Goal: Check status

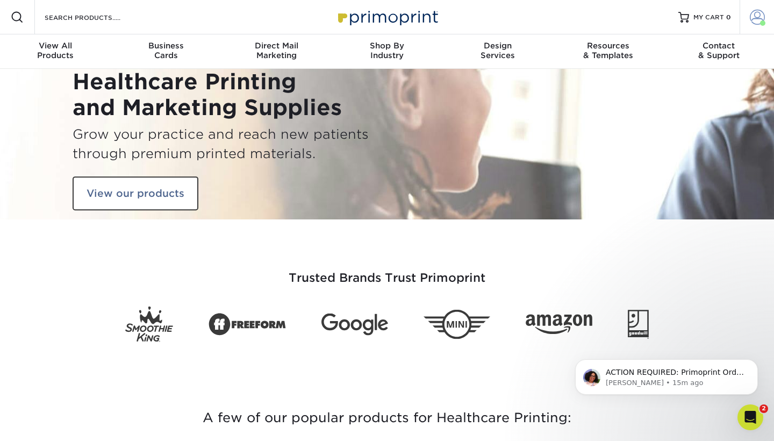
click at [757, 22] on span at bounding box center [757, 17] width 15 height 15
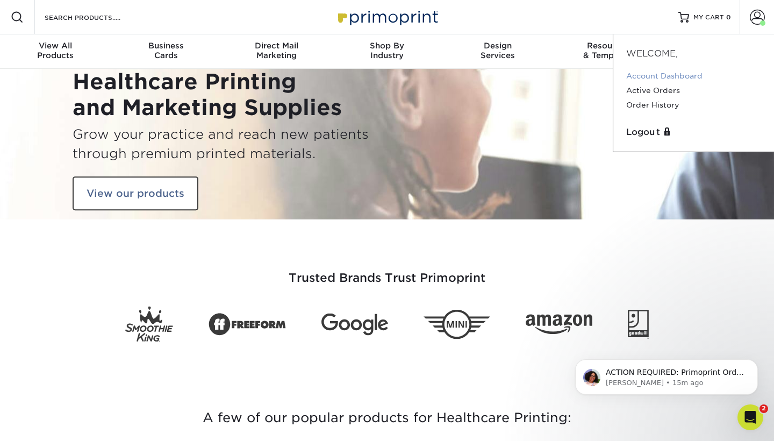
click at [648, 77] on link "Account Dashboard" at bounding box center [693, 76] width 135 height 15
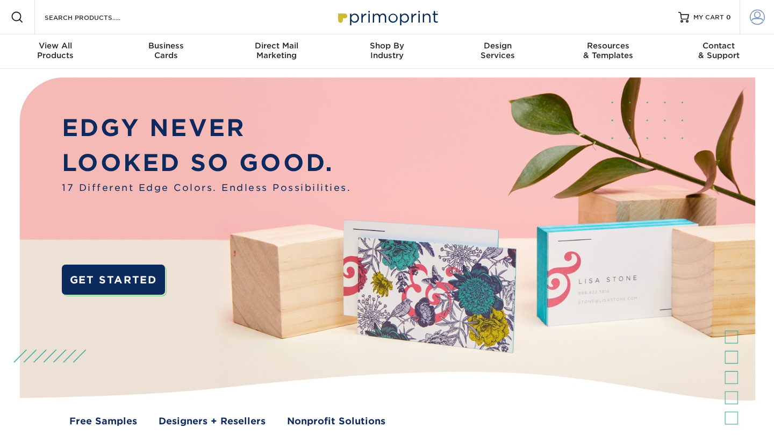
click at [755, 18] on span at bounding box center [757, 17] width 15 height 15
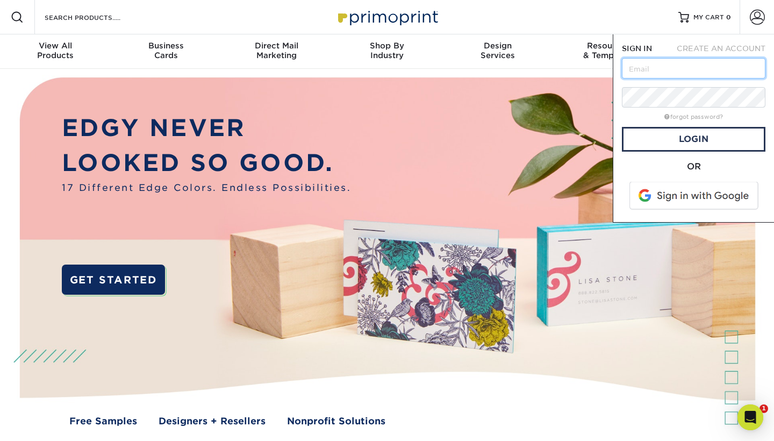
type input "[EMAIL_ADDRESS][DOMAIN_NAME]"
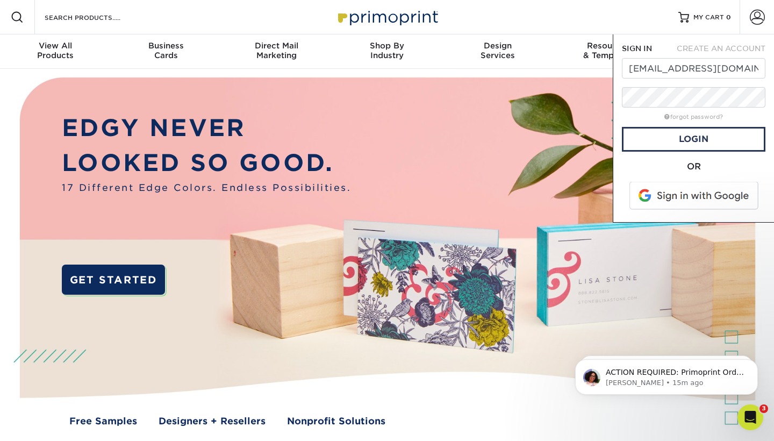
click at [678, 198] on span at bounding box center [694, 196] width 137 height 28
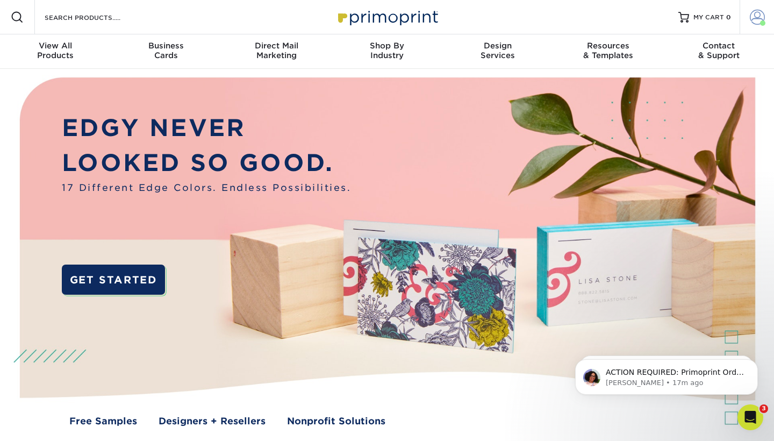
click at [758, 22] on span at bounding box center [757, 17] width 15 height 15
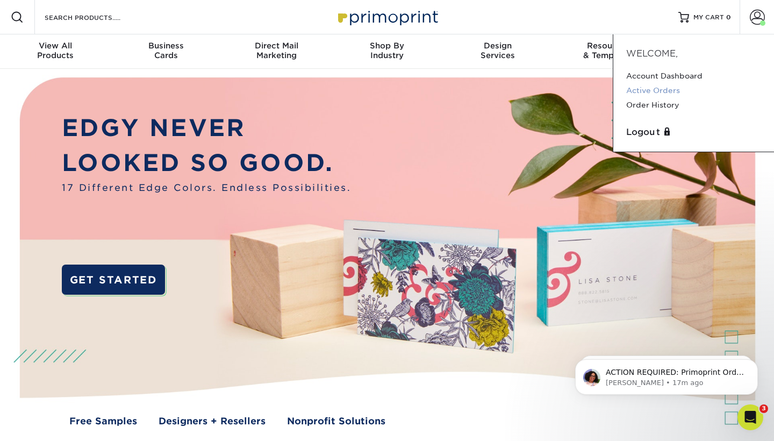
click at [653, 89] on link "Active Orders" at bounding box center [693, 90] width 135 height 15
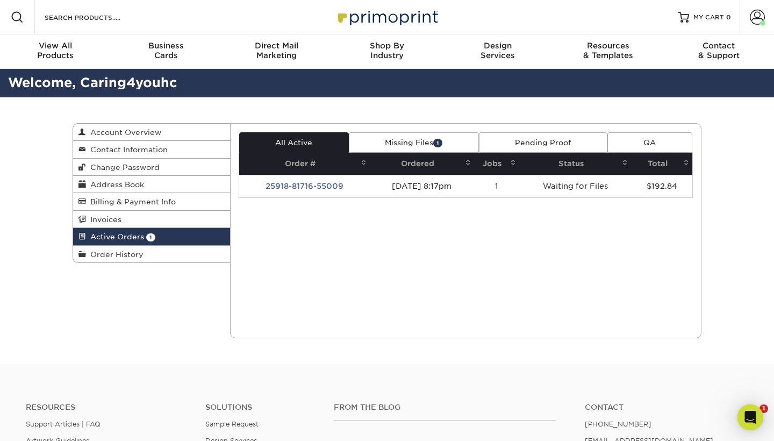
click at [446, 217] on div "Current Orders 1 Active 1 Missing Files" at bounding box center [466, 230] width 472 height 215
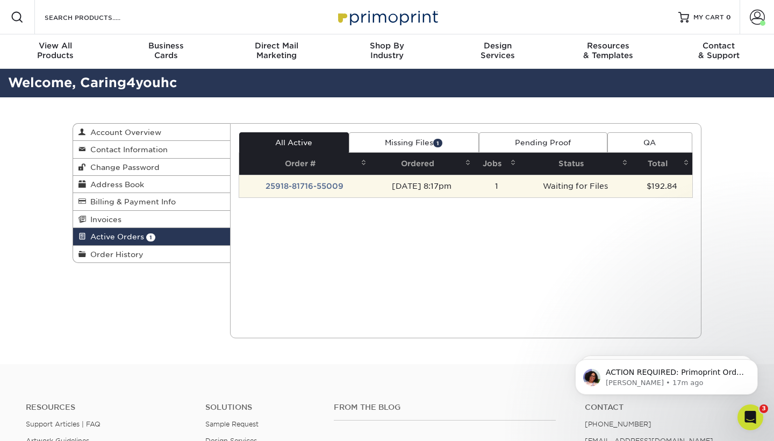
click at [293, 184] on td "25918-81716-55009" at bounding box center [304, 186] width 131 height 23
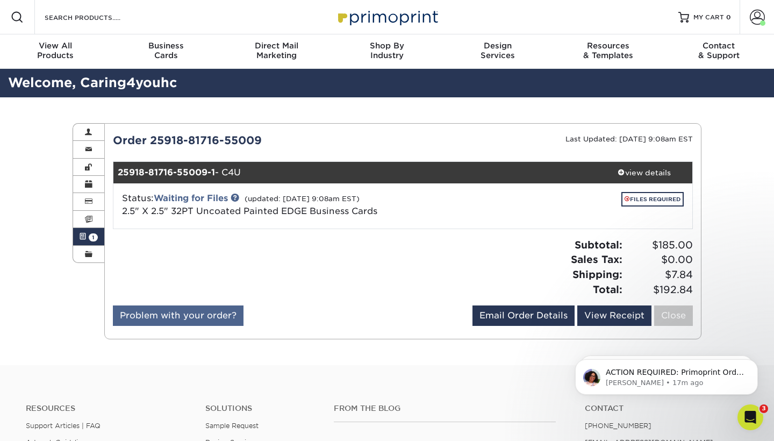
click at [216, 311] on link "Problem with your order?" at bounding box center [178, 315] width 131 height 20
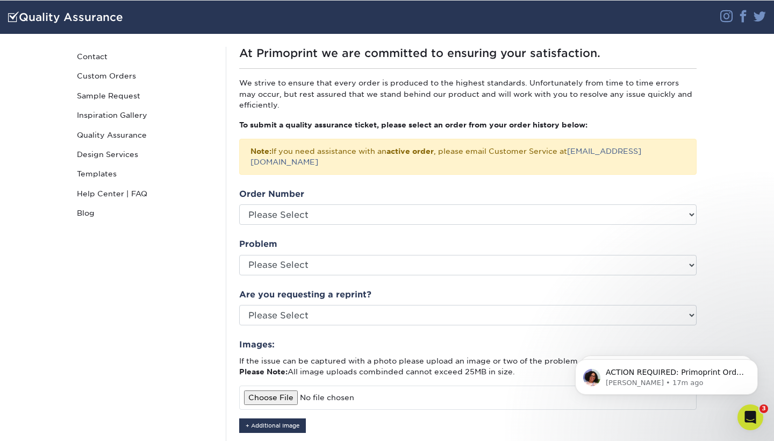
scroll to position [65, 0]
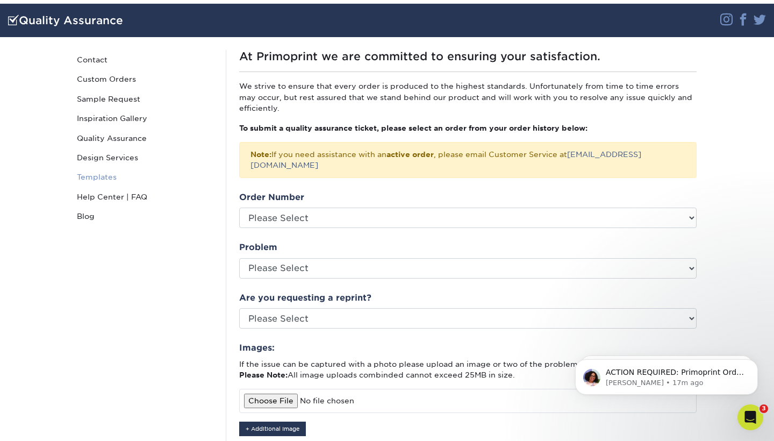
click at [101, 175] on link "Templates" at bounding box center [145, 176] width 145 height 19
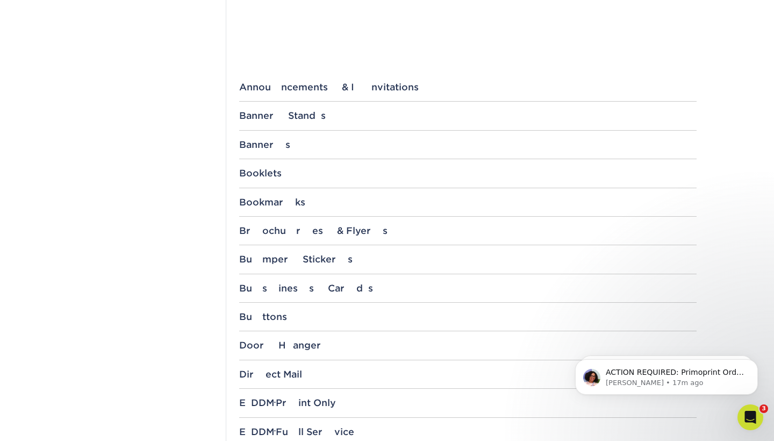
scroll to position [404, 0]
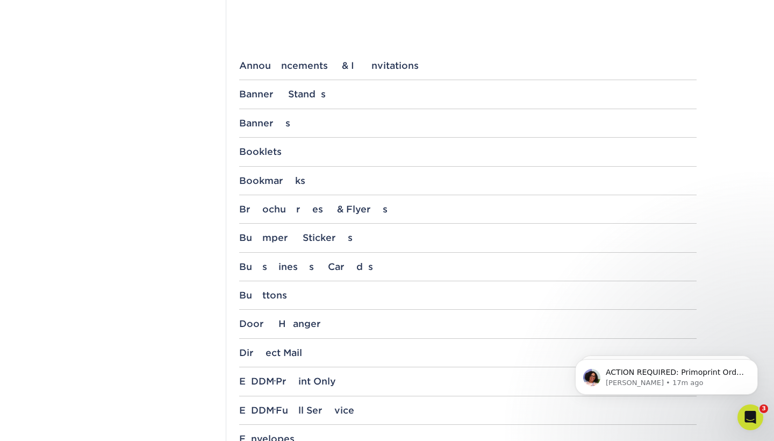
click at [284, 270] on div "Business Cards 1.5" x 3.5" 1.5" x 3.5" with 1/4" Rounded Corners 1.5" x 3.5" wi…" at bounding box center [467, 271] width 457 height 20
click at [282, 262] on div "Business Cards" at bounding box center [467, 266] width 457 height 11
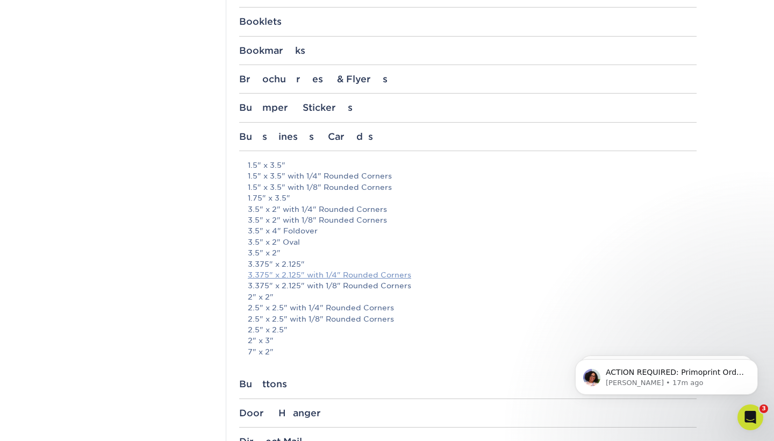
scroll to position [535, 0]
click at [271, 324] on link "2.5" x 2.5"" at bounding box center [268, 328] width 40 height 9
click at [734, 95] on section "Templates Instagram Facebook Twitter Templates Contact Custom Orders Sample Req…" at bounding box center [387, 349] width 774 height 1631
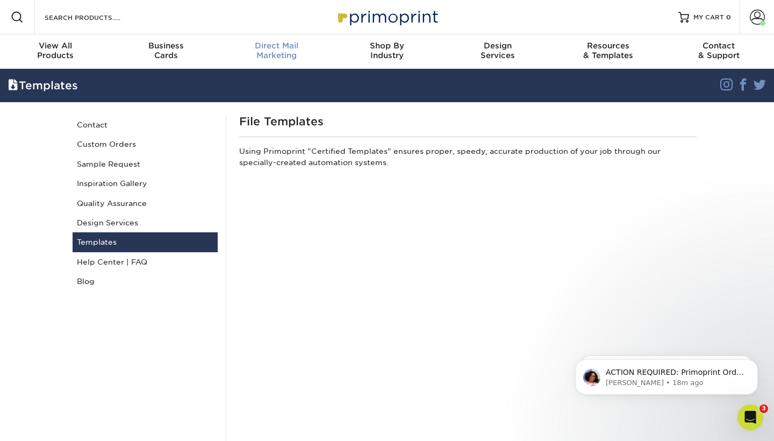
scroll to position [0, 0]
